Goal: Task Accomplishment & Management: Manage account settings

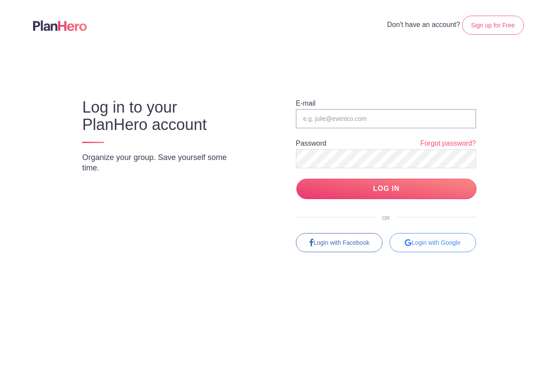
click at [350, 125] on input "email" at bounding box center [386, 118] width 180 height 19
type input "hamburgmutts@gmail.com"
click at [296, 179] on input "LOG IN" at bounding box center [386, 189] width 180 height 20
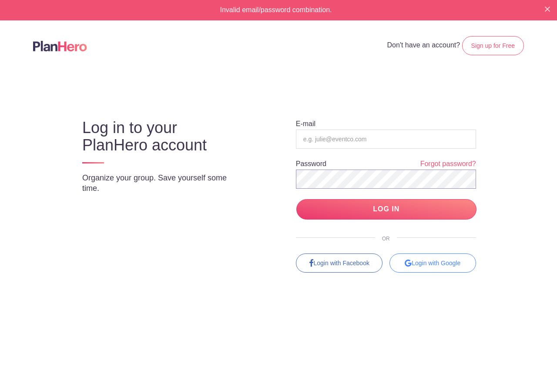
click at [296, 199] on input "LOG IN" at bounding box center [386, 209] width 180 height 20
click at [335, 141] on input "email" at bounding box center [386, 139] width 180 height 19
type input "hamburgmutts@gmail.com"
click at [296, 199] on input "LOG IN" at bounding box center [386, 209] width 180 height 20
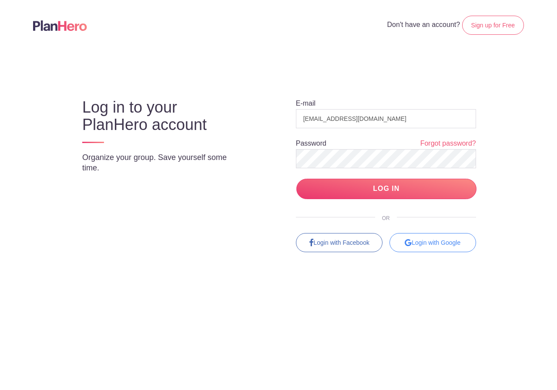
click at [382, 148] on form "E-mail hamburgmutts@gmail.com Password Forgot password? LOG IN" at bounding box center [386, 149] width 180 height 100
click at [100, 244] on div "Log in to your PlanHero account Organize your group. Save yourself some time. E…" at bounding box center [278, 167] width 473 height 169
click at [296, 179] on input "LOG IN" at bounding box center [386, 189] width 180 height 20
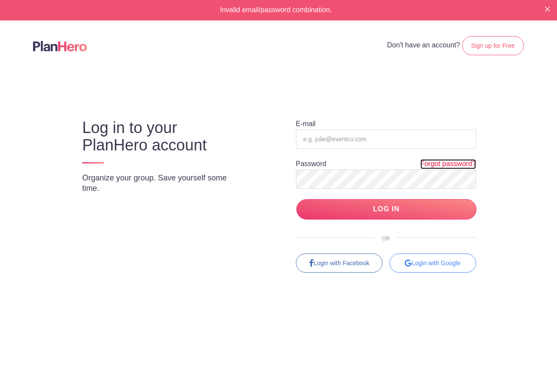
click at [427, 164] on link "Forgot password?" at bounding box center [448, 164] width 56 height 10
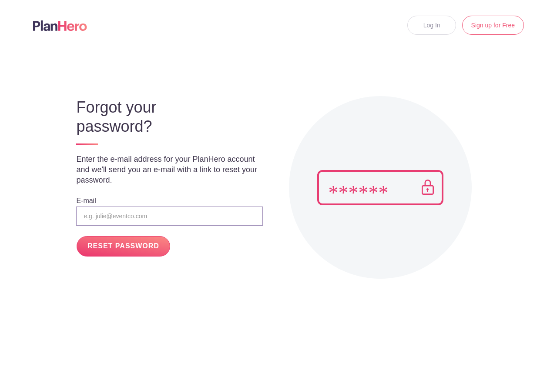
click at [127, 217] on input "email" at bounding box center [169, 216] width 186 height 19
type input "[EMAIL_ADDRESS][DOMAIN_NAME]"
click at [119, 248] on input "RESET PASSWORD" at bounding box center [123, 246] width 93 height 20
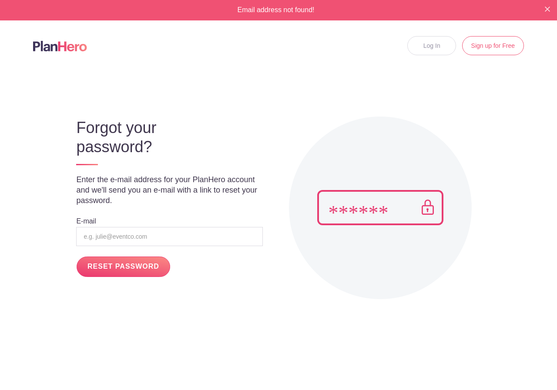
click at [354, 207] on img at bounding box center [380, 207] width 126 height 35
click at [152, 242] on input "email" at bounding box center [169, 236] width 186 height 19
click at [135, 258] on input "RESET PASSWORD" at bounding box center [123, 267] width 93 height 20
click at [182, 312] on body "Email address not found! Log In Sign up for Free Forgot your password? Enter th…" at bounding box center [278, 195] width 557 height 390
drag, startPoint x: 112, startPoint y: 238, endPoint x: 0, endPoint y: 238, distance: 111.8
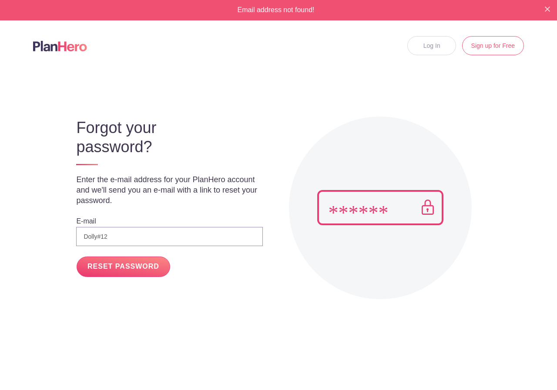
click at [0, 238] on body "Email address not found! Log In Sign up for Free Forgot your password? Enter th…" at bounding box center [278, 195] width 557 height 390
type input "Hamburgmutts@gmail.com"
click at [114, 270] on input "RESET PASSWORD" at bounding box center [123, 267] width 93 height 20
